Goal: Task Accomplishment & Management: Use online tool/utility

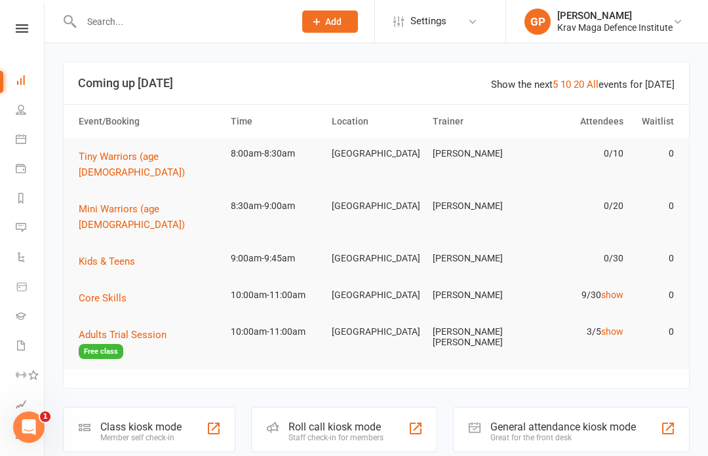
click at [18, 146] on link "Calendar" at bounding box center [31, 141] width 30 height 30
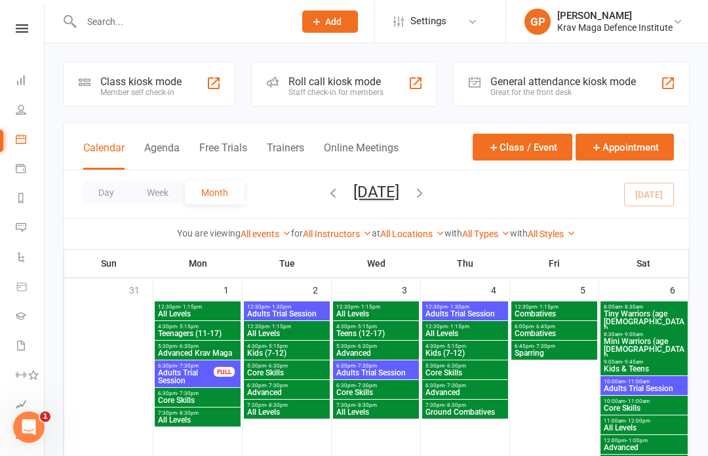
click at [154, 150] on button "Agenda" at bounding box center [161, 156] width 35 height 28
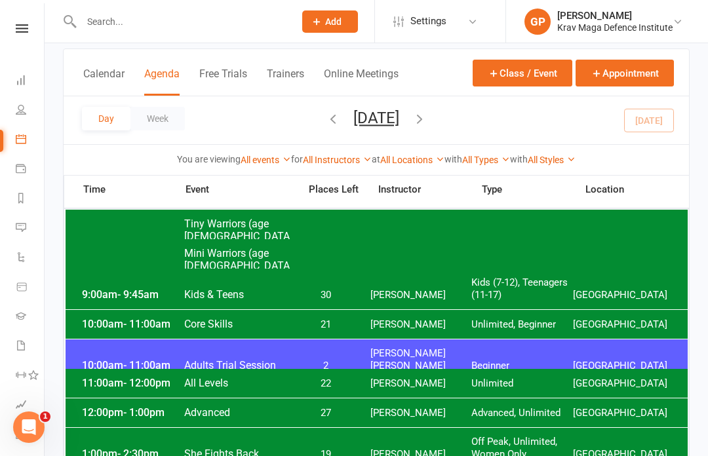
scroll to position [82, 0]
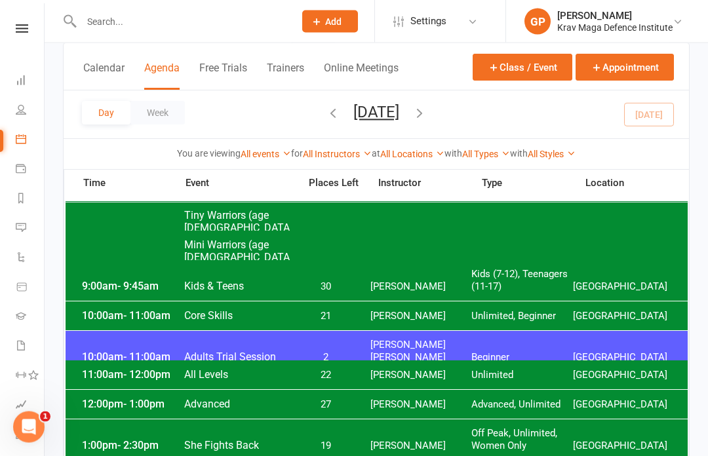
click at [132, 352] on span "- 11:00am" at bounding box center [146, 358] width 47 height 12
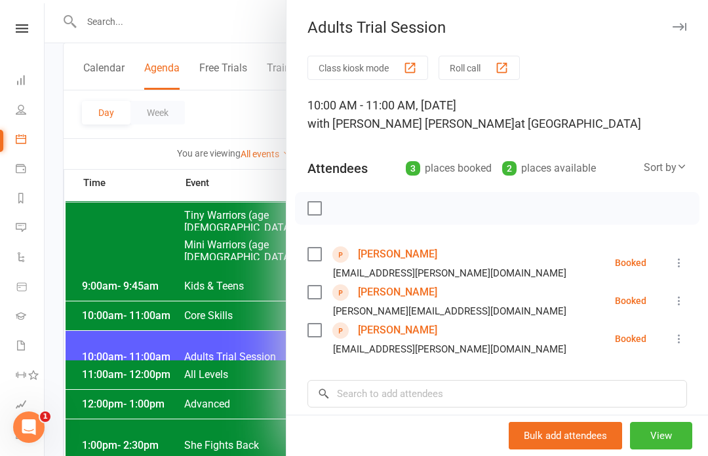
click at [100, 169] on div at bounding box center [377, 228] width 664 height 456
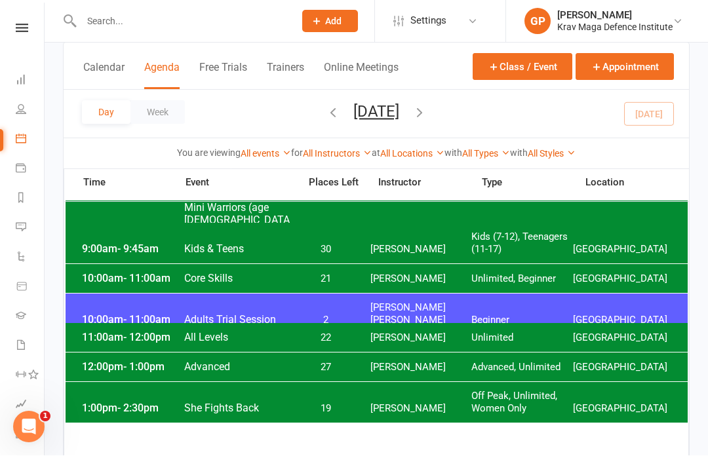
scroll to position [120, 0]
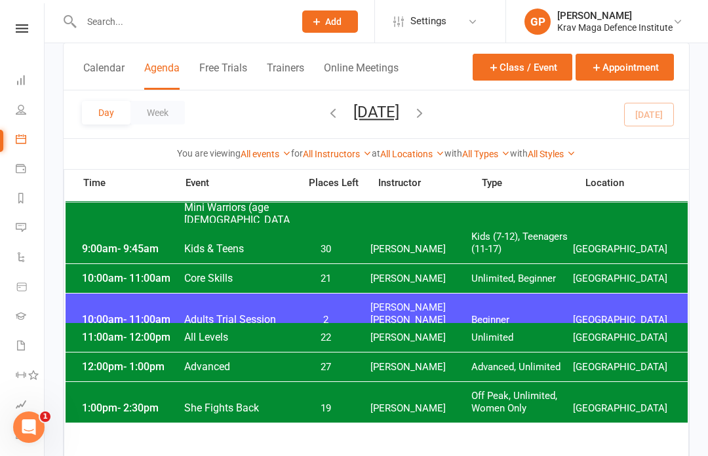
click at [165, 403] on span "1:00pm - 2:30pm" at bounding box center [131, 408] width 105 height 12
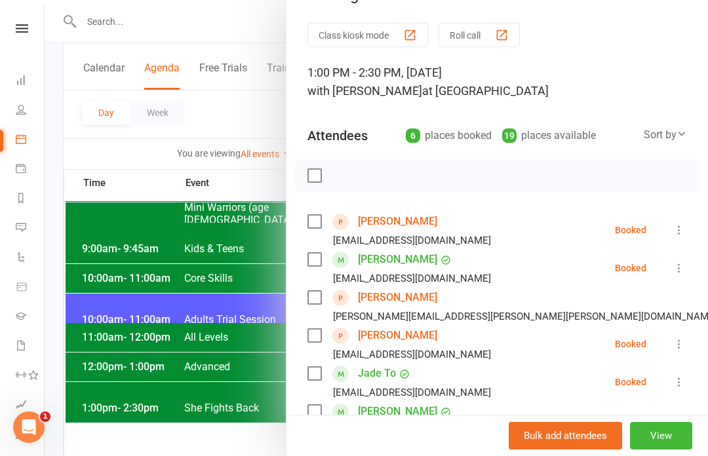
scroll to position [39, 0]
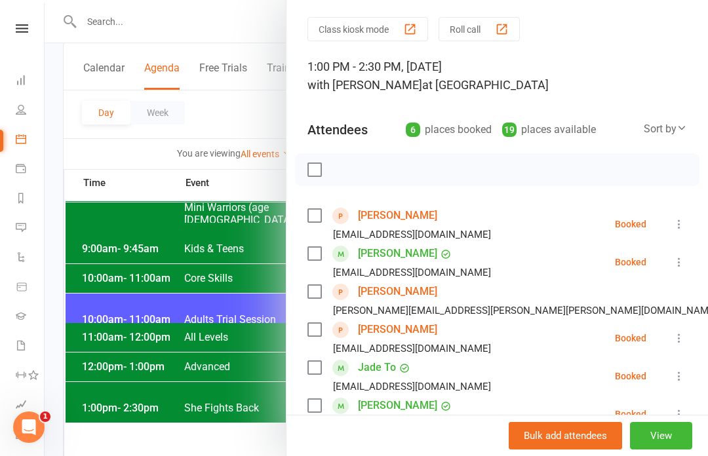
click at [116, 249] on div at bounding box center [377, 228] width 664 height 456
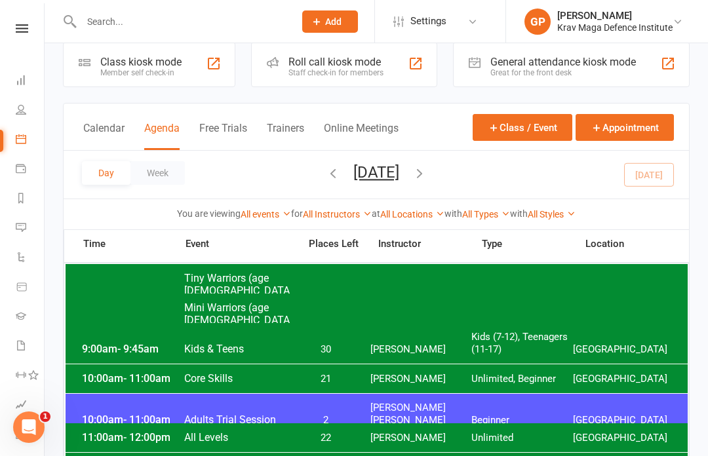
scroll to position [19, 0]
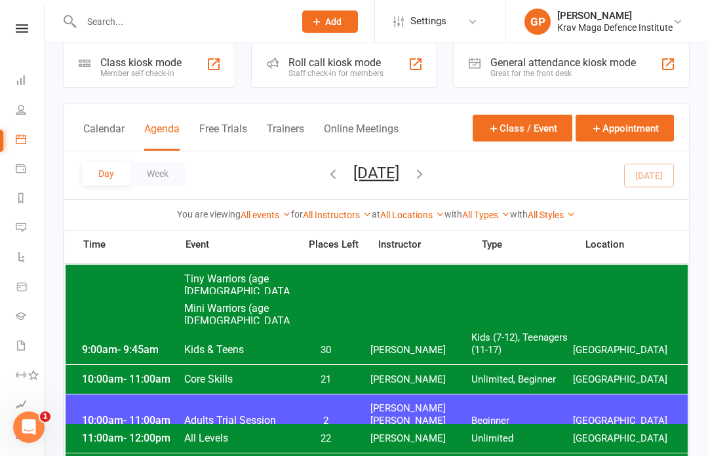
click at [106, 298] on span "8:00am - 8:30am" at bounding box center [131, 304] width 105 height 12
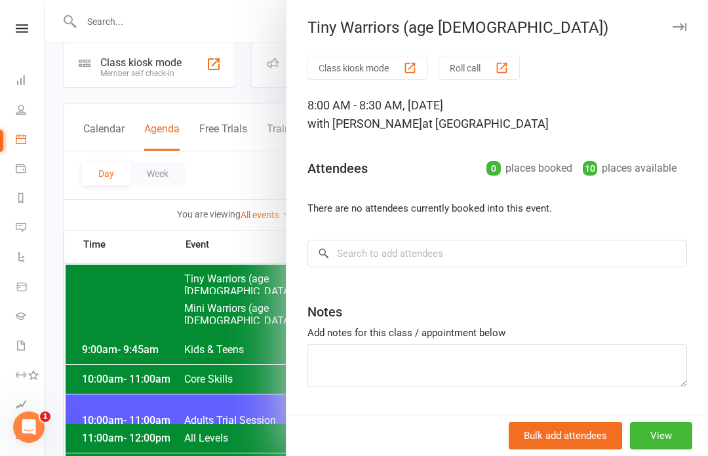
click at [391, 70] on button "Class kiosk mode" at bounding box center [368, 68] width 121 height 24
